Goal: Answer question/provide support: Answer question/provide support

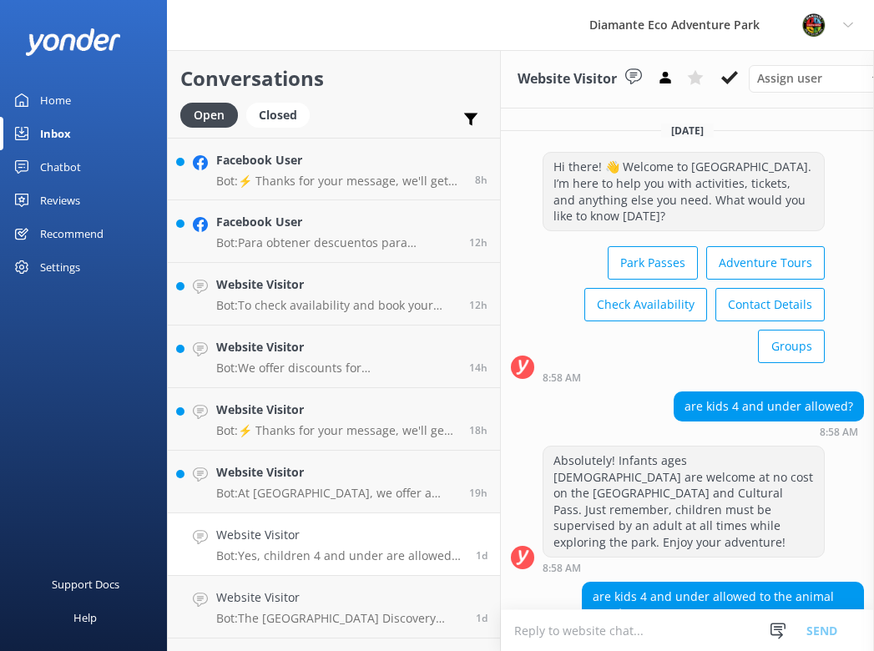
scroll to position [198, 0]
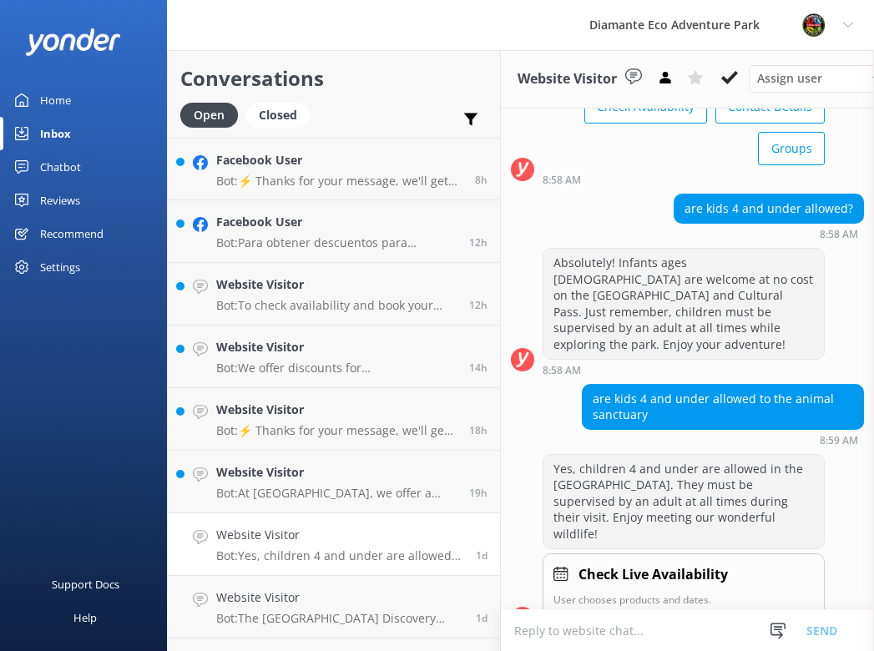
click at [46, 101] on div "Home" at bounding box center [55, 99] width 31 height 33
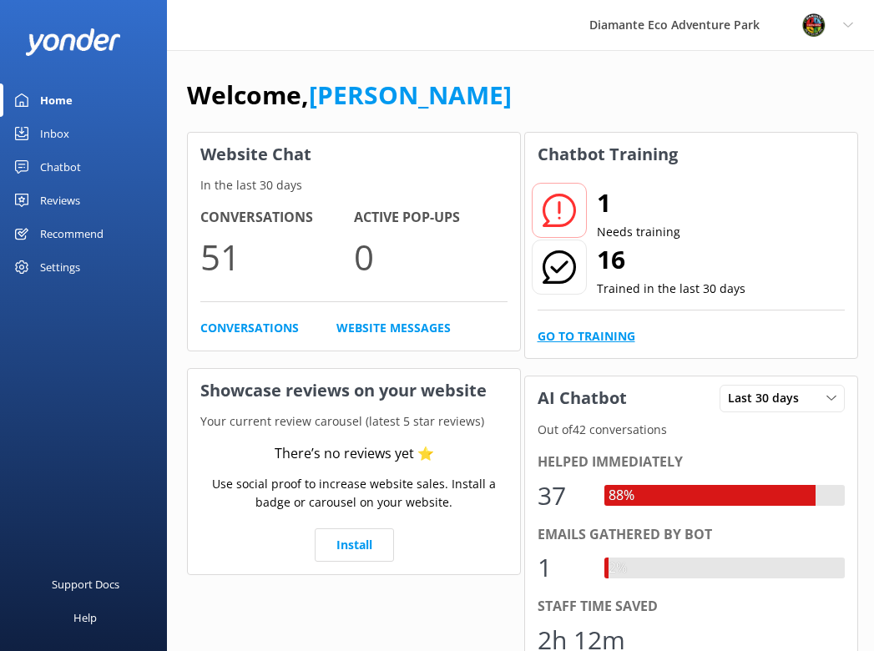
click at [592, 341] on link "Go to Training" at bounding box center [586, 336] width 98 height 18
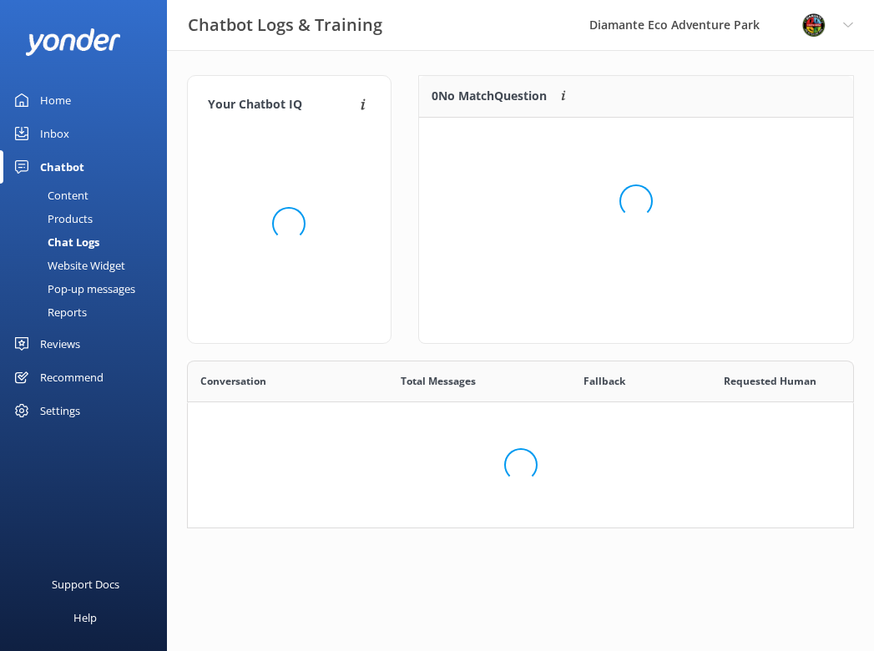
scroll to position [585, 665]
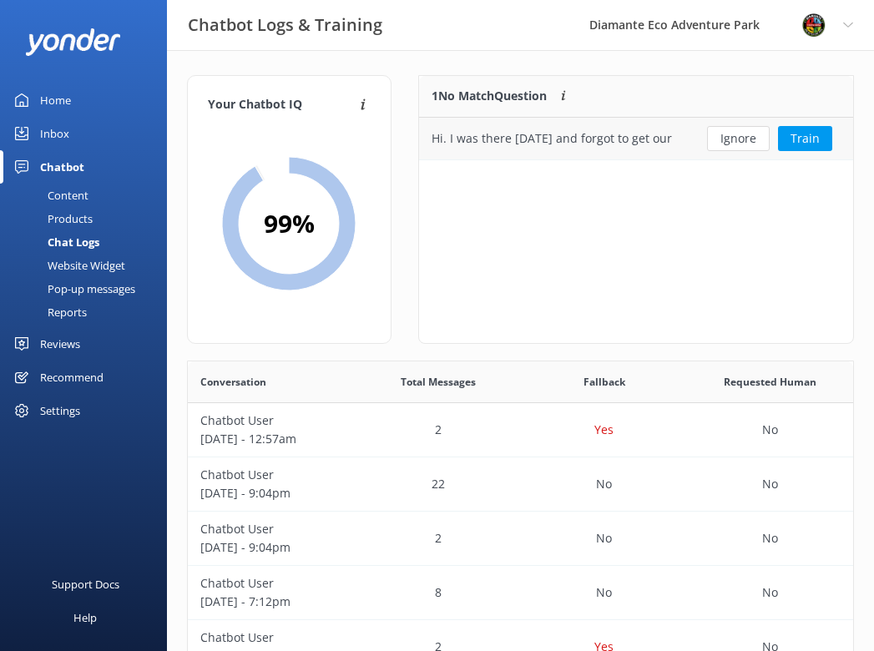
click at [532, 142] on div "Hi. I was there [DATE] and forgot to get our pictures. Is there a way to get th…" at bounding box center [552, 138] width 242 height 18
click at [814, 128] on button "Train" at bounding box center [805, 138] width 54 height 25
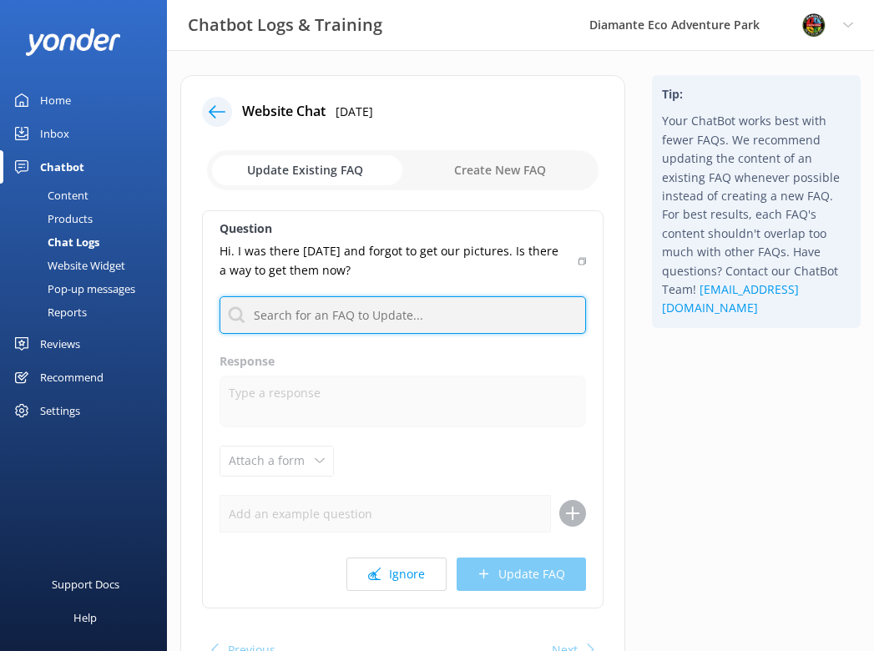
click at [276, 313] on input "text" at bounding box center [402, 315] width 366 height 38
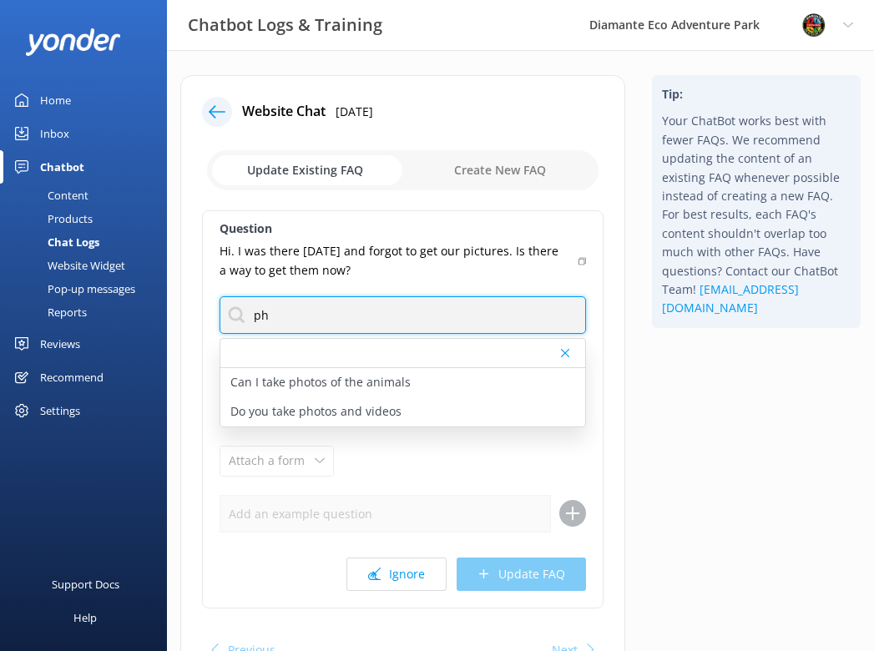
type input "p"
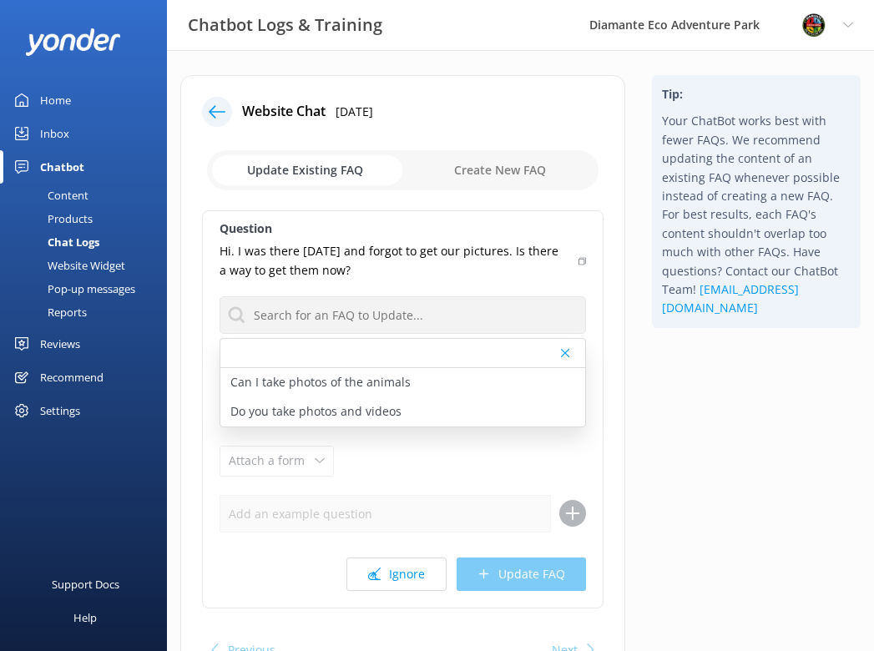
click at [657, 382] on div "Tip: Your ChatBot works best with fewer FAQs. We recommend updating the content…" at bounding box center [755, 392] width 235 height 634
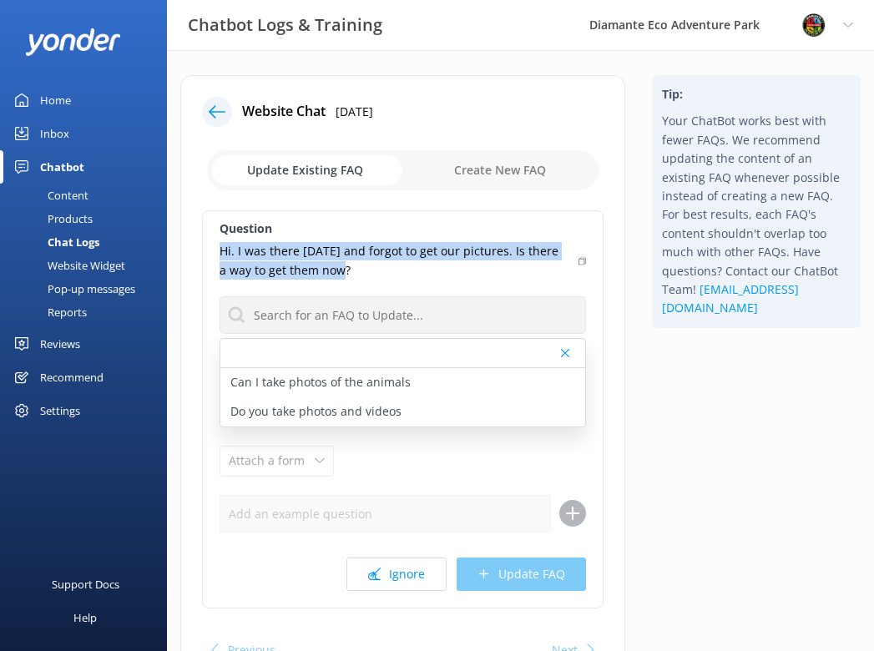
drag, startPoint x: 351, startPoint y: 276, endPoint x: 202, endPoint y: 249, distance: 151.7
click at [202, 249] on div "Question Hi. I was there [DATE] and forgot to get our pictures. Is there a way …" at bounding box center [402, 409] width 401 height 398
copy p "Hi. I was there [DATE] and forgot to get our pictures. Is there a way to get th…"
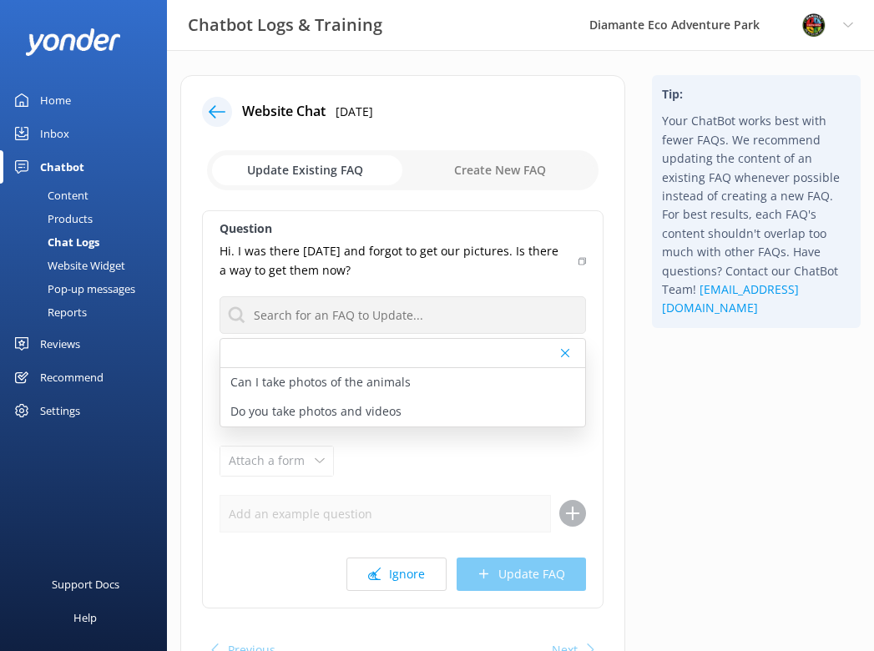
click at [702, 445] on div "Tip: Your ChatBot works best with fewer FAQs. We recommend updating the content…" at bounding box center [755, 392] width 235 height 634
click at [432, 476] on div "Question Hi. I was there [DATE] and forgot to get our pictures. Is there a way …" at bounding box center [402, 409] width 401 height 398
click at [561, 350] on use at bounding box center [565, 353] width 8 height 8
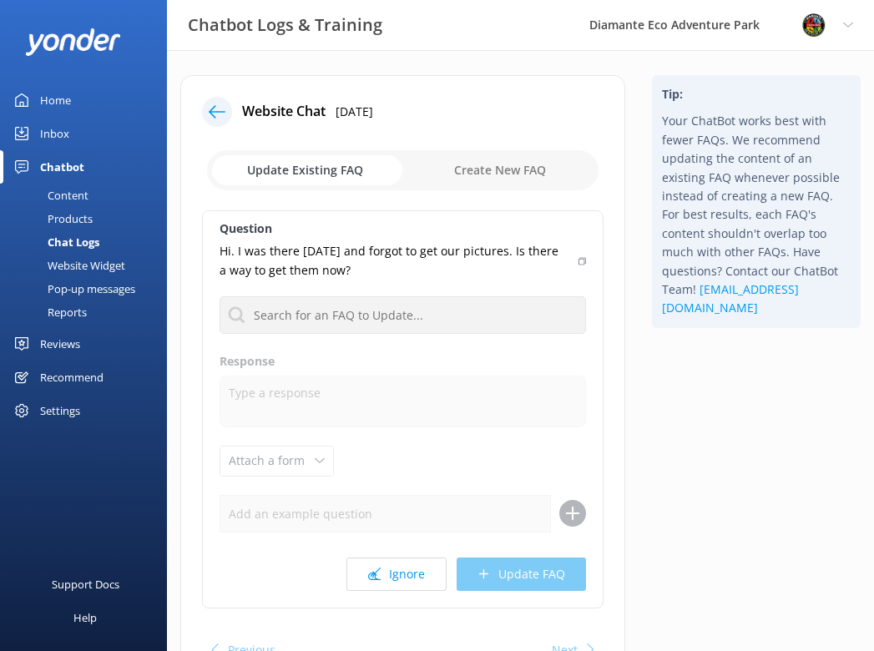
click at [467, 174] on input "checkbox" at bounding box center [402, 170] width 391 height 40
checkbox input "true"
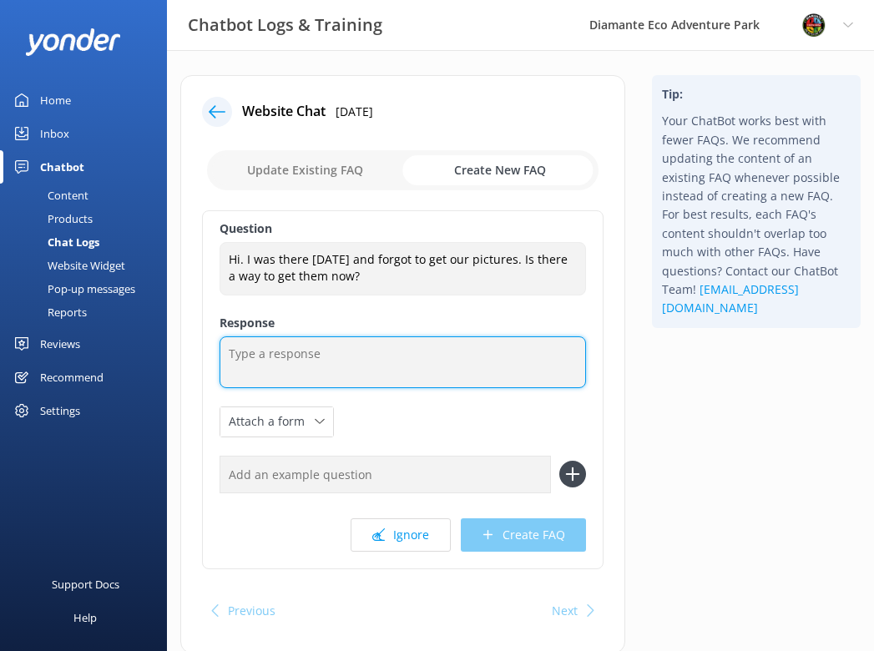
click at [257, 356] on textarea at bounding box center [402, 362] width 366 height 52
paste textarea "Yes, absolutely! Please send an email to [EMAIL_ADDRESS][DOMAIN_NAME] , and our…"
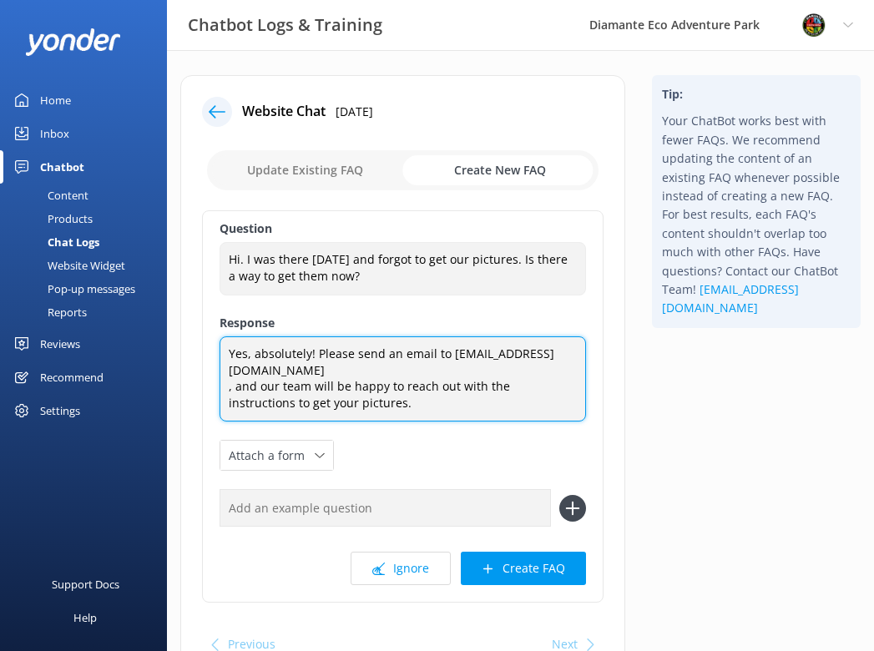
click at [229, 387] on textarea "Yes, absolutely! Please send an email to [EMAIL_ADDRESS][DOMAIN_NAME] , and our…" at bounding box center [402, 378] width 366 height 85
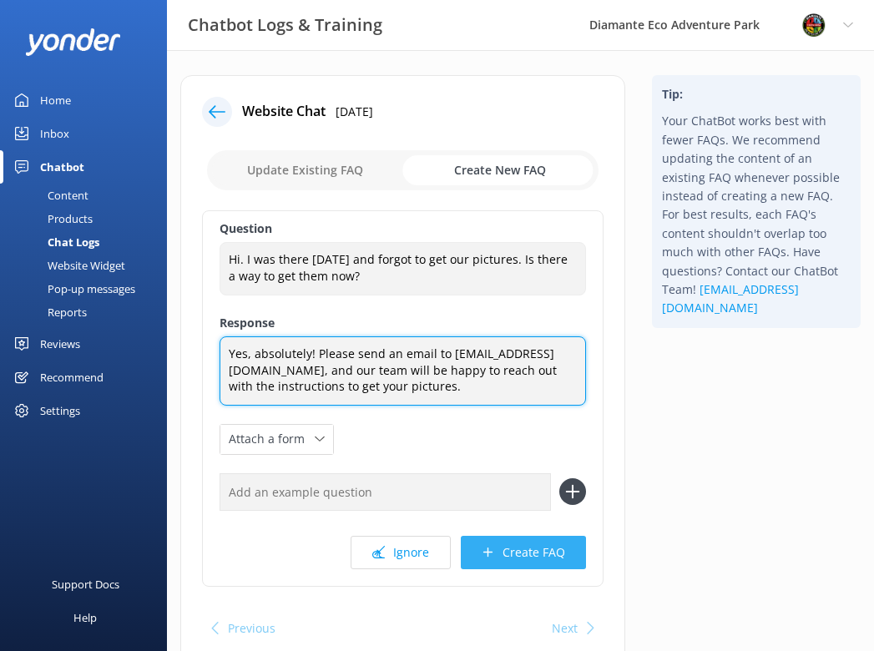
type textarea "Yes, absolutely! Please send an email to [EMAIL_ADDRESS][DOMAIN_NAME], and our …"
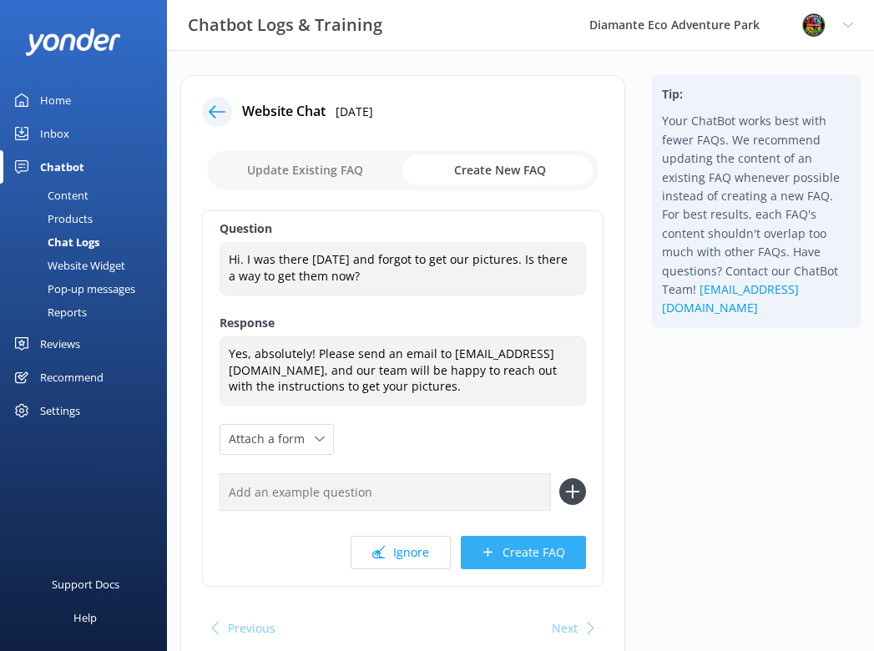
click at [531, 547] on button "Create FAQ" at bounding box center [523, 552] width 125 height 33
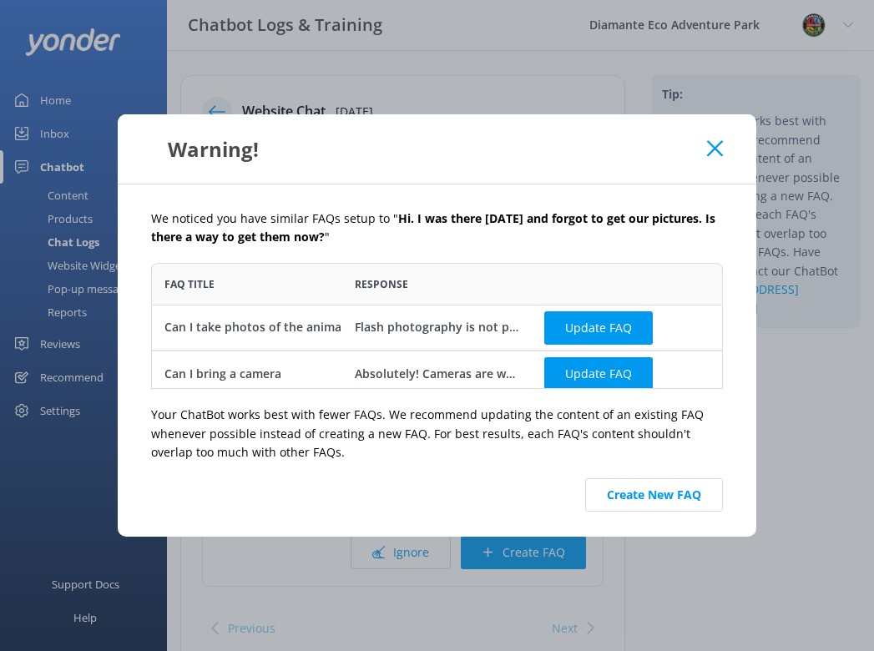
scroll to position [126, 571]
click at [630, 496] on button "Create New FAQ" at bounding box center [654, 494] width 138 height 33
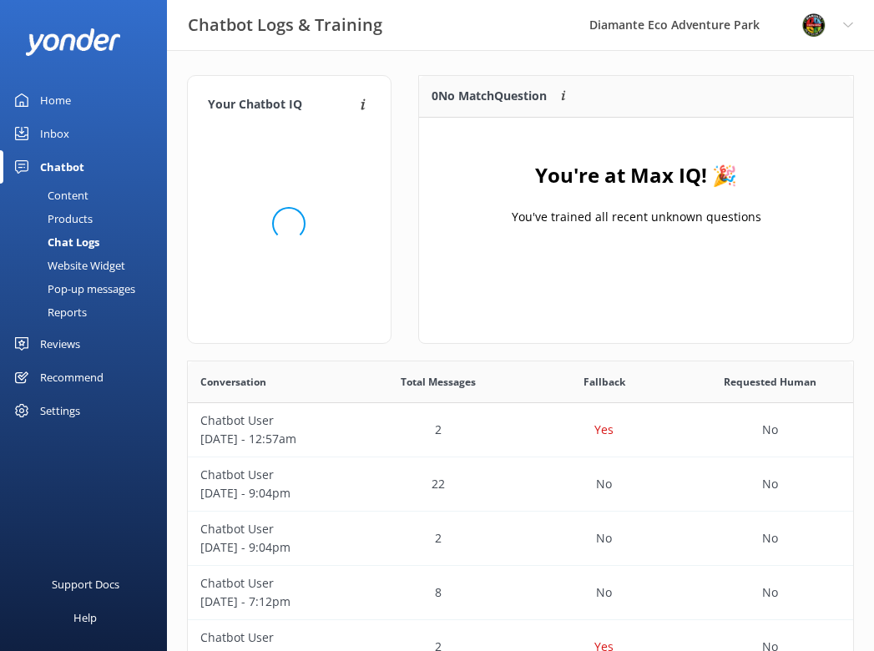
scroll to position [209, 434]
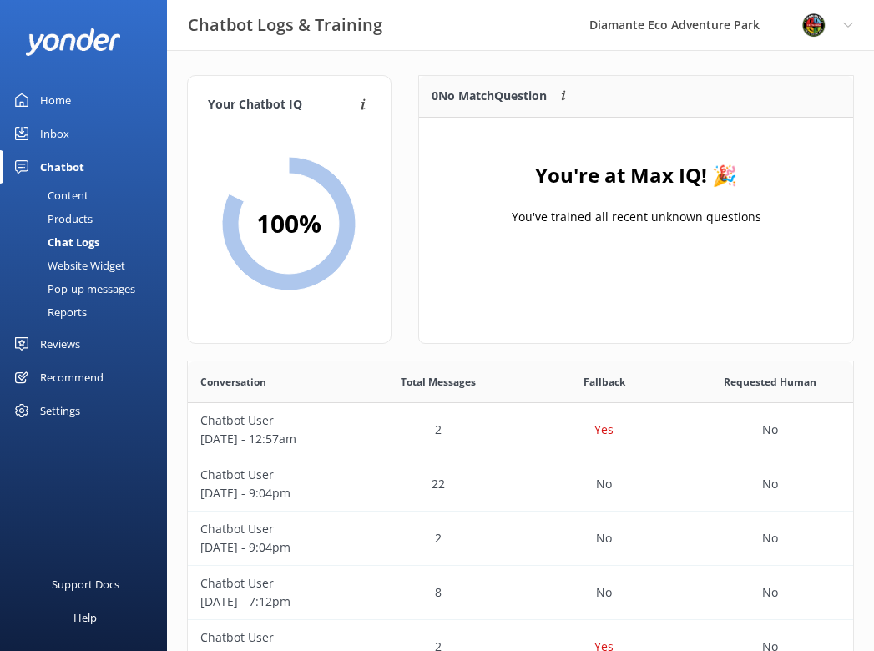
click at [68, 190] on div "Content" at bounding box center [49, 195] width 78 height 23
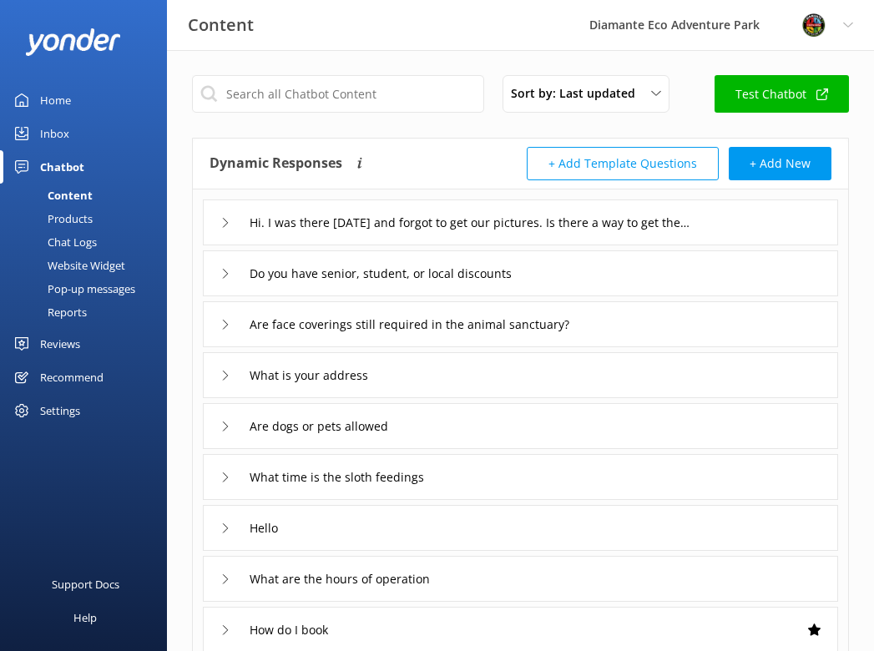
click at [50, 134] on div "Inbox" at bounding box center [54, 133] width 29 height 33
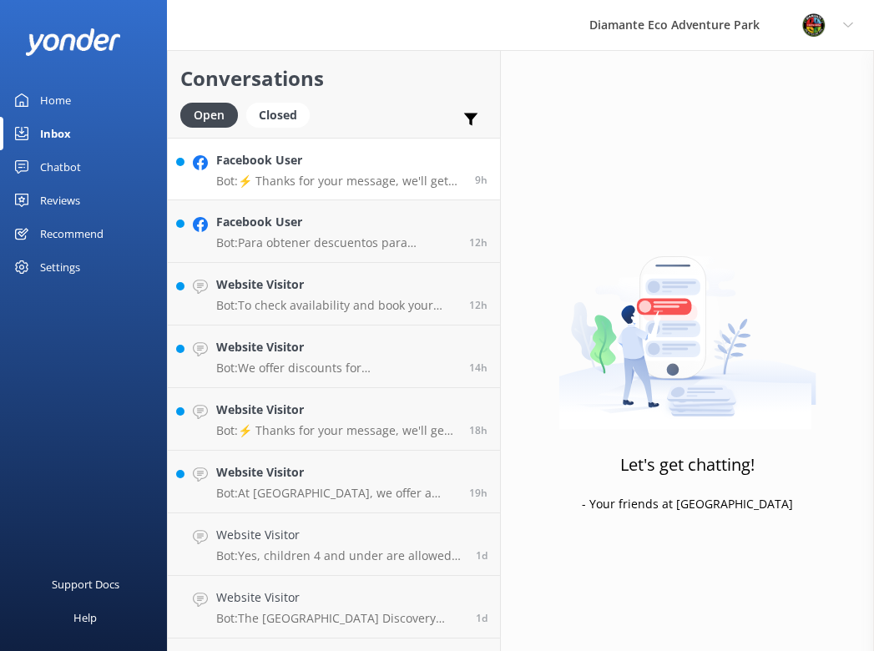
click at [283, 179] on p "Bot: ⚡ Thanks for your message, we'll get back to you as soon as we can. You're…" at bounding box center [339, 181] width 246 height 15
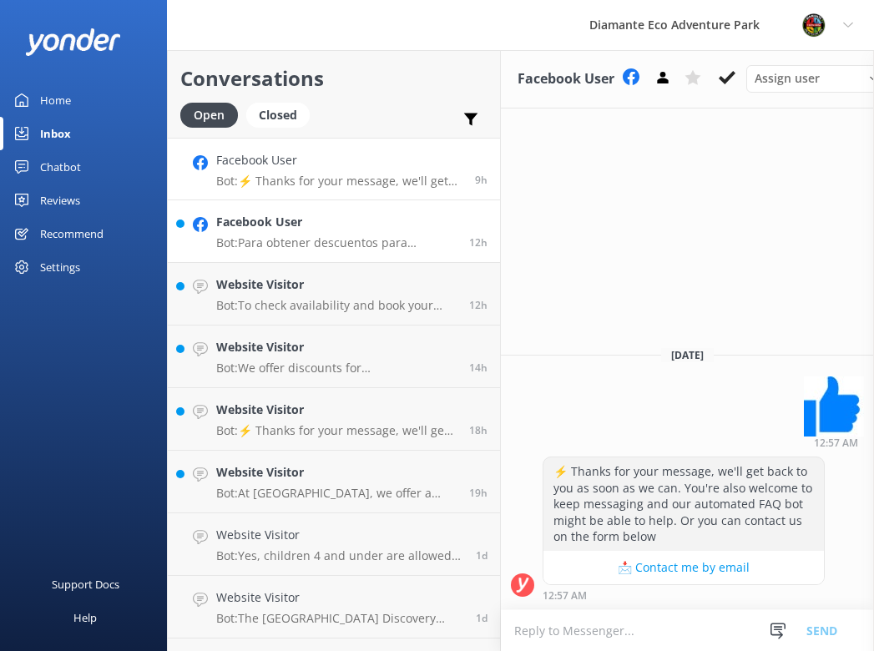
click at [244, 233] on div "Facebook User Bot: Para obtener descuentos para residentes de [GEOGRAPHIC_DATA]…" at bounding box center [336, 231] width 240 height 37
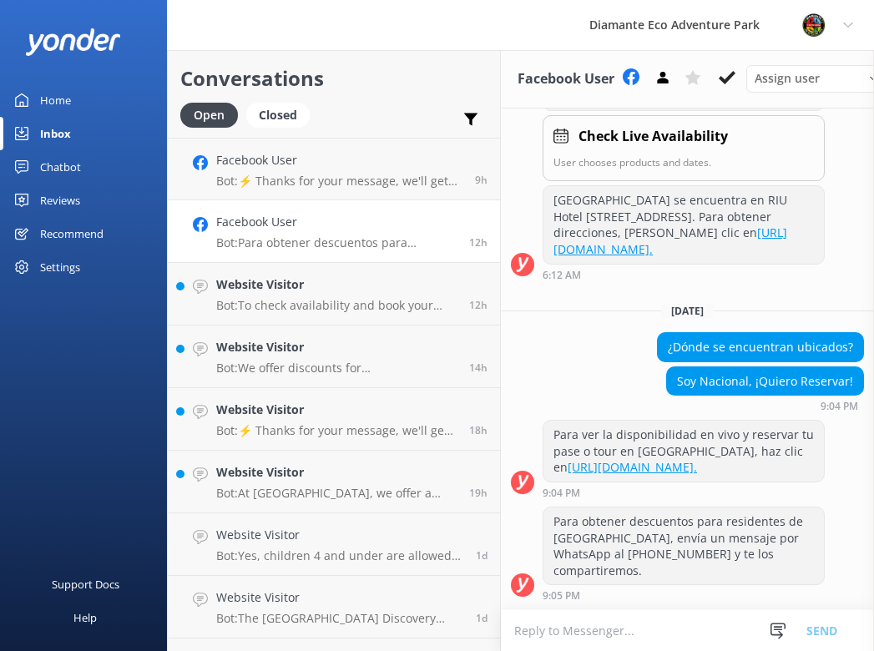
scroll to position [1866, 0]
click at [256, 290] on h4 "Website Visitor" at bounding box center [336, 284] width 240 height 18
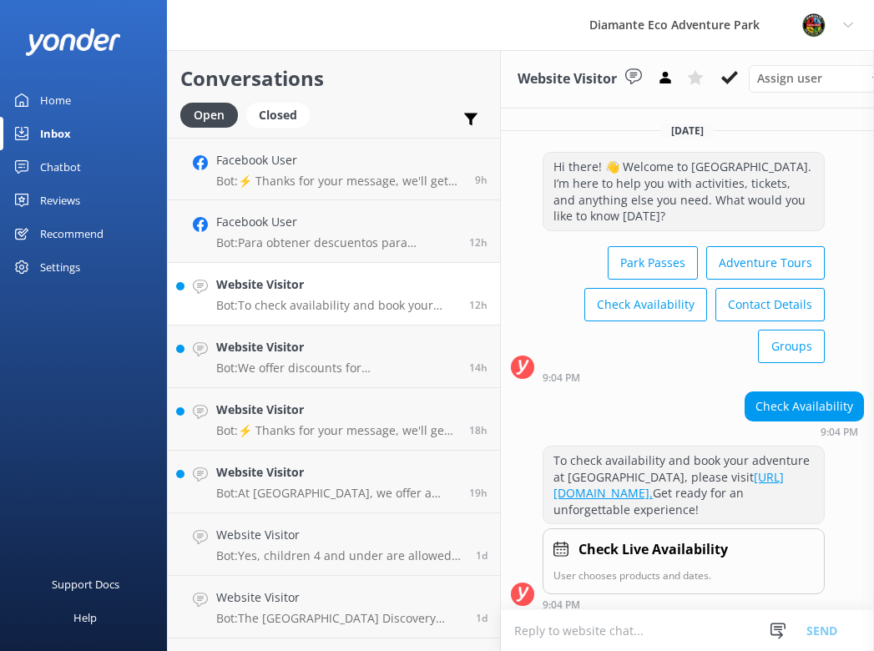
scroll to position [41, 0]
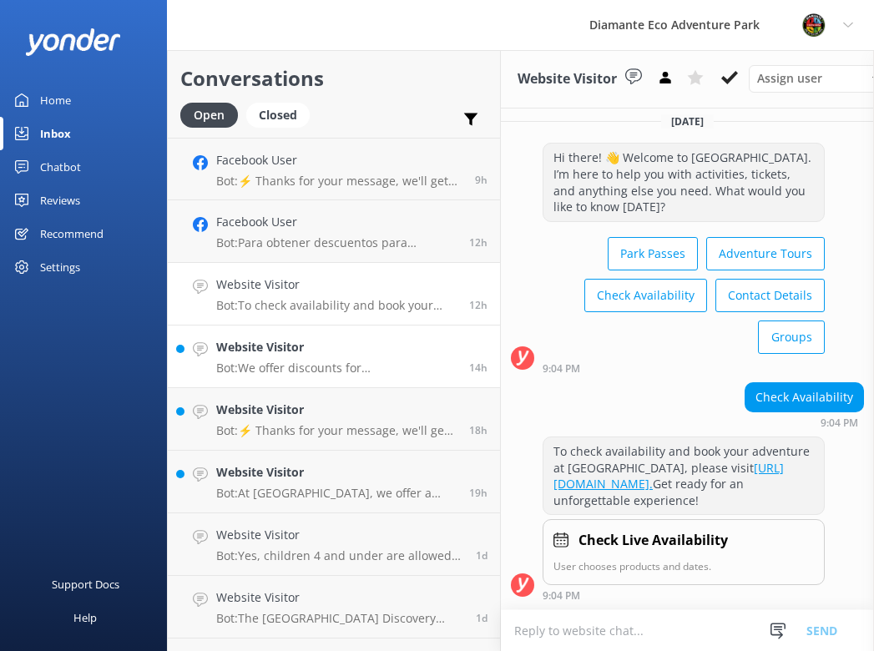
click at [281, 360] on div "Website Visitor Bot: We offer discounts for [DEMOGRAPHIC_DATA] residents with v…" at bounding box center [336, 356] width 240 height 37
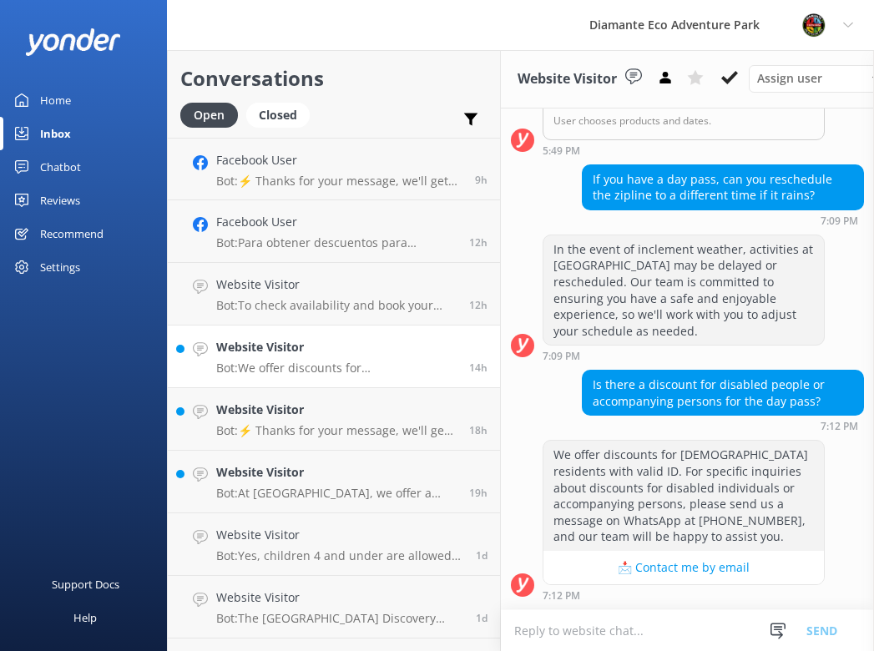
scroll to position [1024, 0]
click at [305, 434] on p "Bot: ⚡ Thanks for your message, we'll get back to you as soon as we can. You're…" at bounding box center [336, 430] width 240 height 15
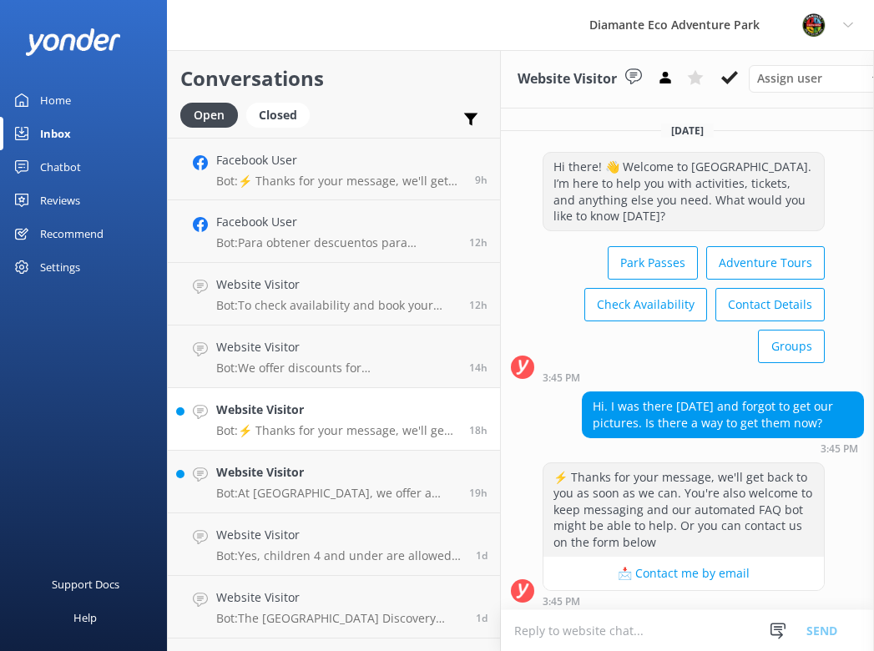
scroll to position [4, 0]
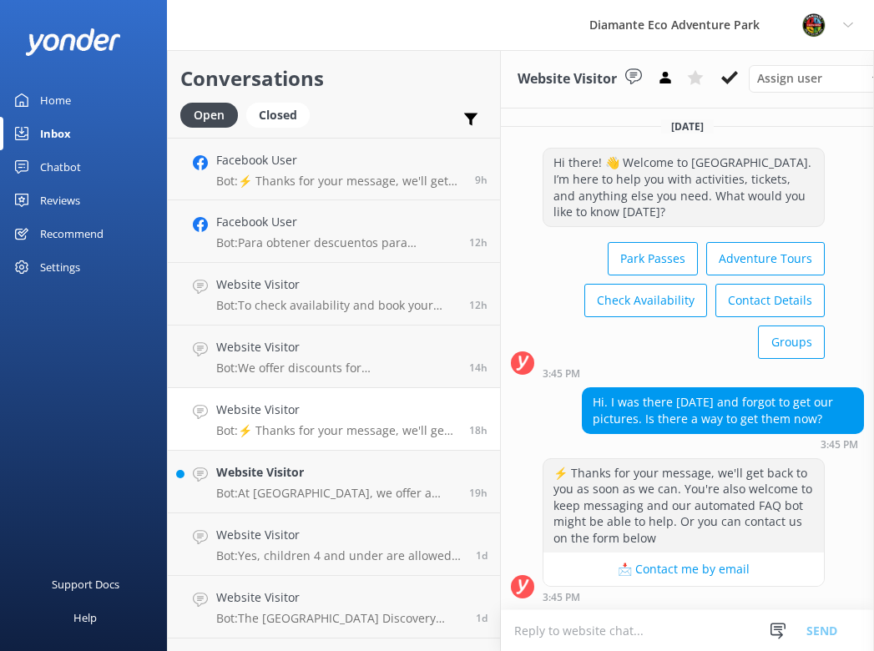
click at [568, 627] on textarea at bounding box center [687, 630] width 373 height 41
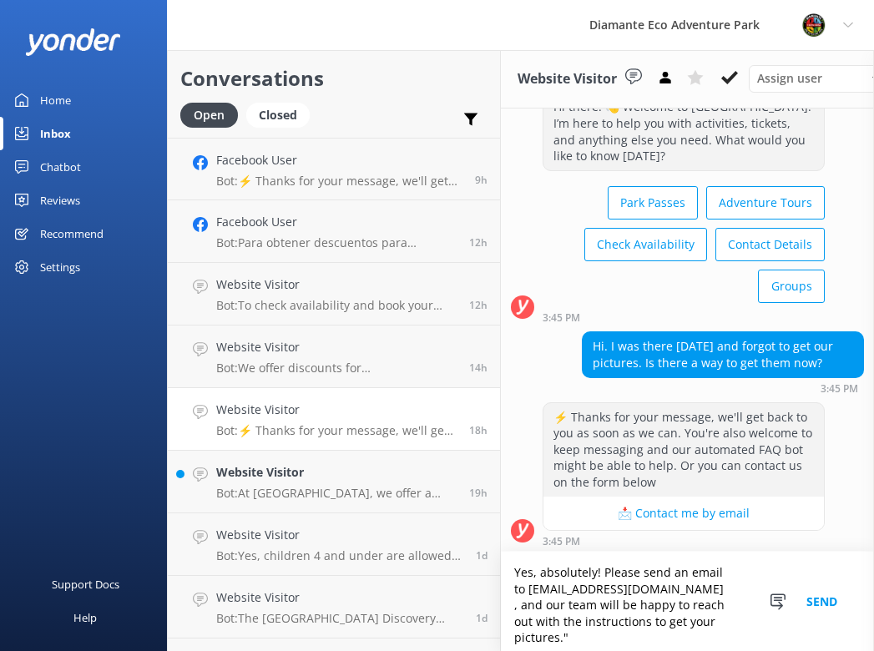
scroll to position [63, 0]
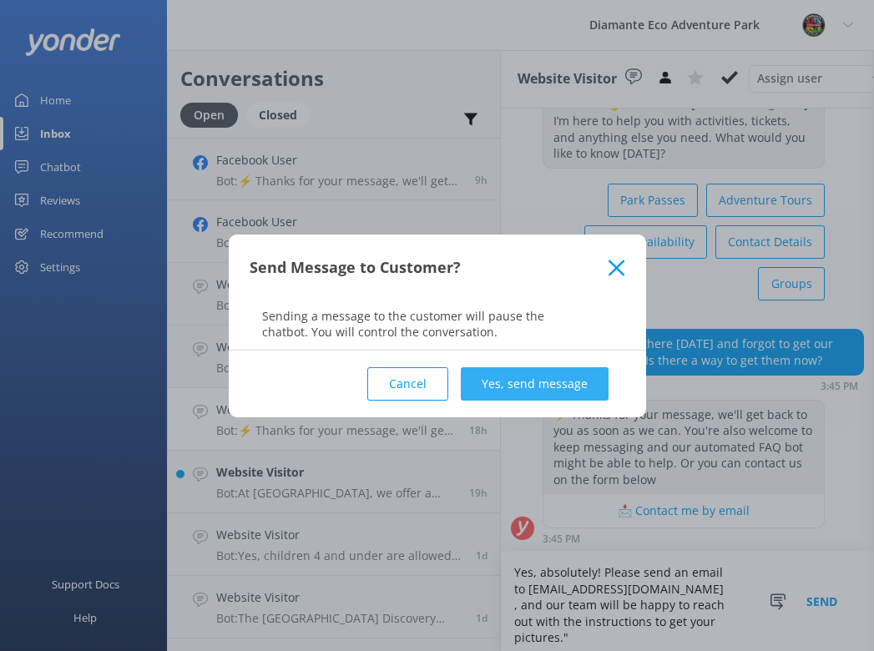
type textarea "Yes, absolutely! Please send an email to [EMAIL_ADDRESS][DOMAIN_NAME] , and our…"
click at [567, 377] on button "Yes, send message" at bounding box center [535, 383] width 148 height 33
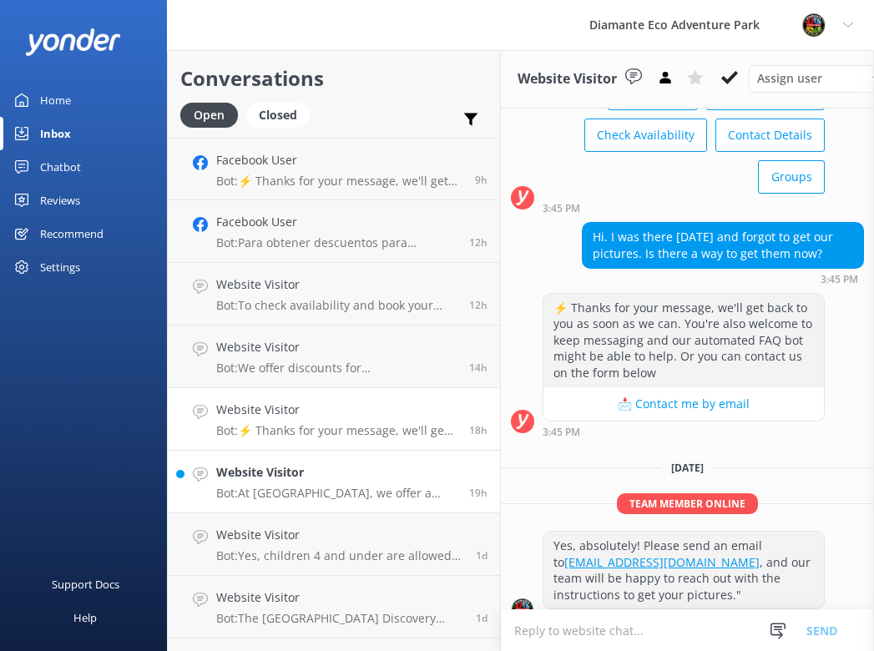
scroll to position [193, 0]
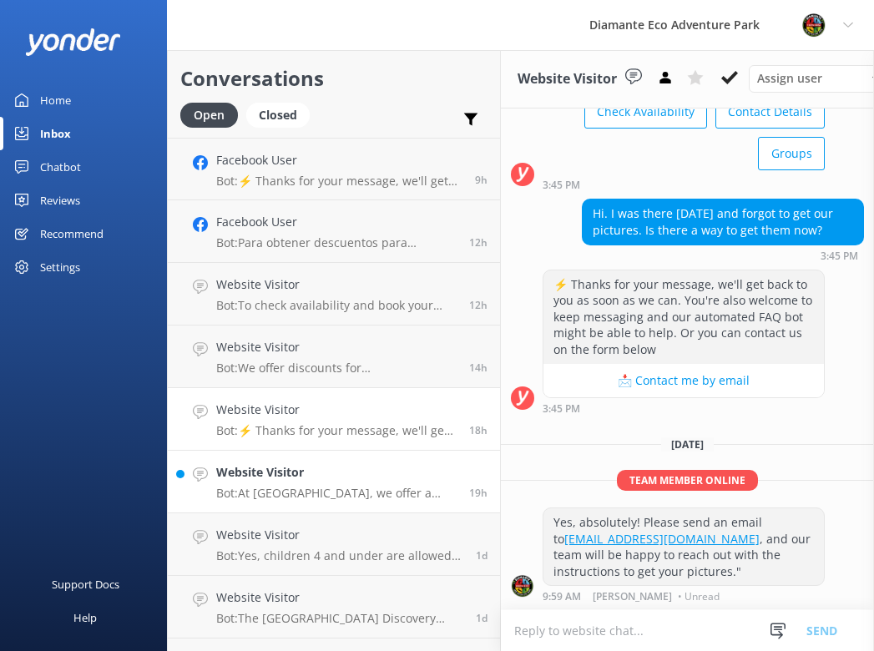
click at [279, 485] on div "Website Visitor Bot: At [GEOGRAPHIC_DATA], we offer a variety of thrilling guid…" at bounding box center [336, 481] width 240 height 37
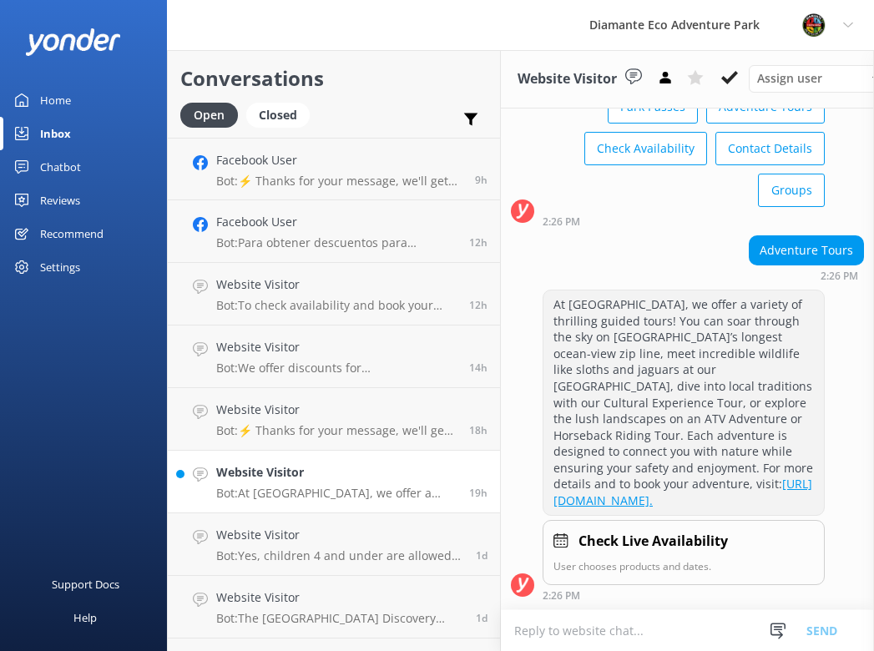
scroll to position [188, 0]
